Goal: Information Seeking & Learning: Find specific page/section

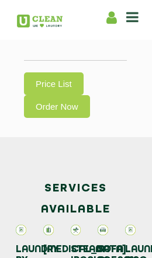
scroll to position [716, 0]
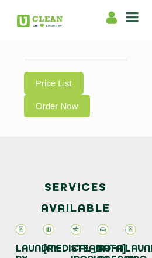
click at [55, 72] on link "Price List" at bounding box center [53, 83] width 59 height 23
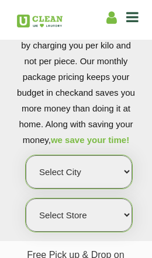
scroll to position [79, 0]
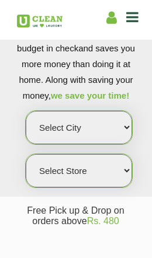
click at [121, 135] on select "Select city [GEOGRAPHIC_DATA] [GEOGRAPHIC_DATA] [GEOGRAPHIC_DATA] [GEOGRAPHIC_D…" at bounding box center [79, 127] width 106 height 33
select select "208"
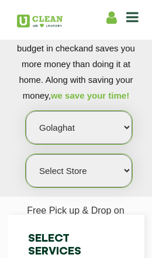
select select "0"
click at [107, 138] on select "Select city [GEOGRAPHIC_DATA] [GEOGRAPHIC_DATA] [GEOGRAPHIC_DATA] [GEOGRAPHIC_D…" at bounding box center [79, 127] width 106 height 33
select select "2"
click at [95, 178] on select "Select Store [GEOGRAPHIC_DATA] Sector 66 [GEOGRAPHIC_DATA] Phase [GEOGRAPHIC_DA…" at bounding box center [79, 170] width 106 height 33
select select "521"
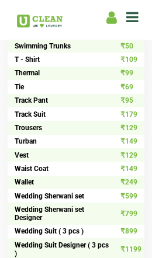
scroll to position [1406, 0]
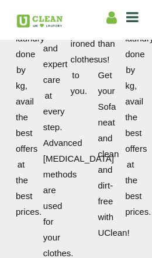
scroll to position [1045, 0]
